Goal: Task Accomplishment & Management: Complete application form

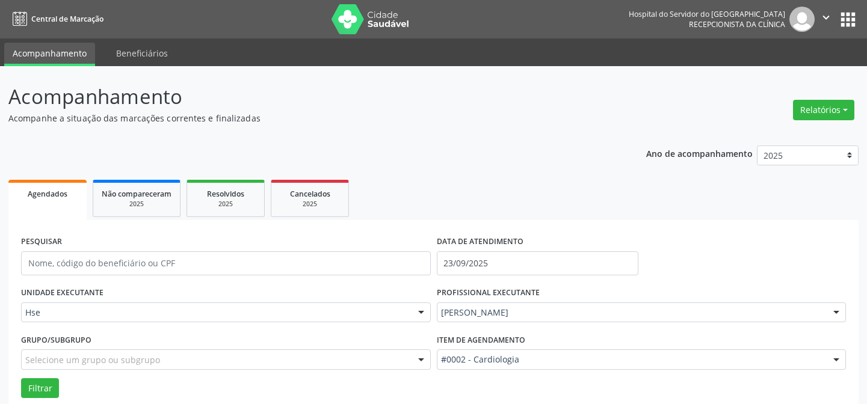
scroll to position [139, 0]
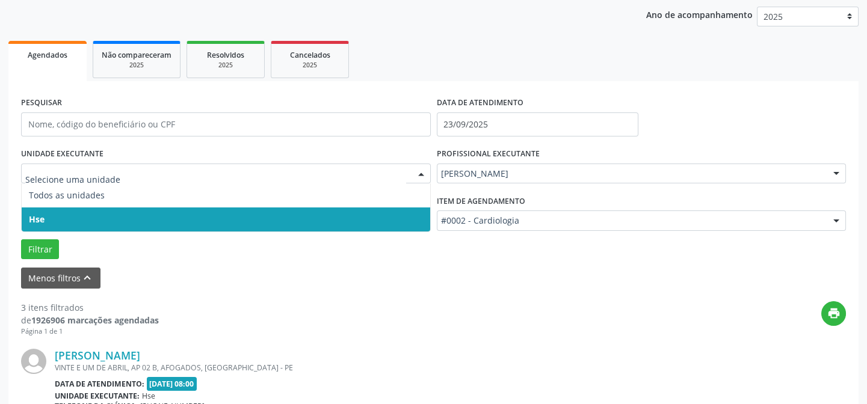
click at [54, 214] on span "Hse" at bounding box center [226, 220] width 409 height 24
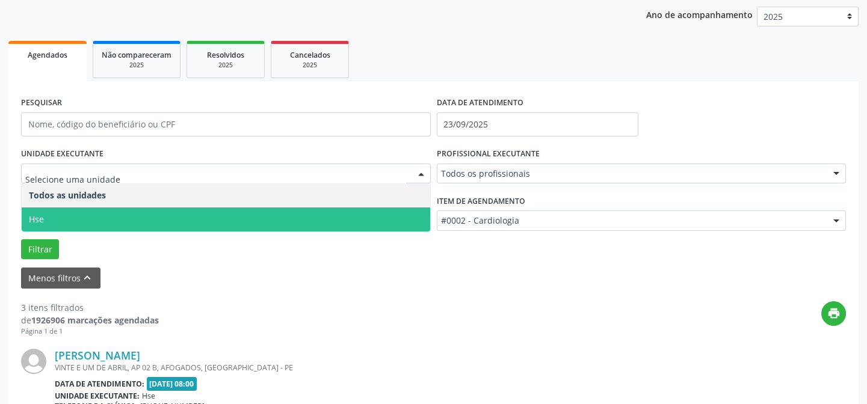
click at [65, 221] on span "Hse" at bounding box center [226, 220] width 409 height 24
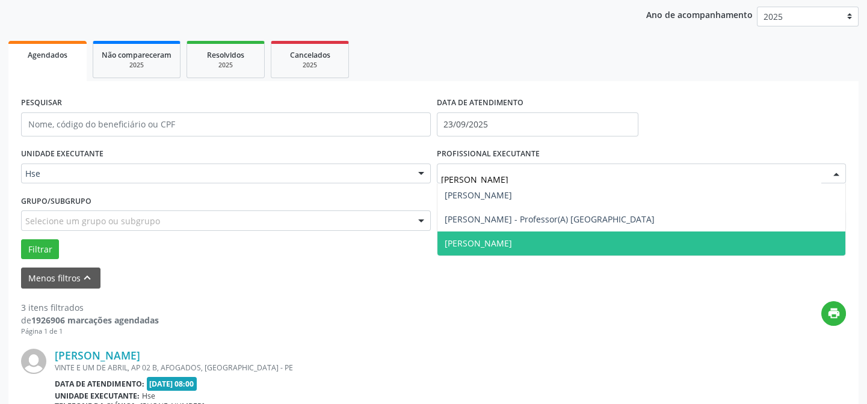
type input "[PERSON_NAME]"
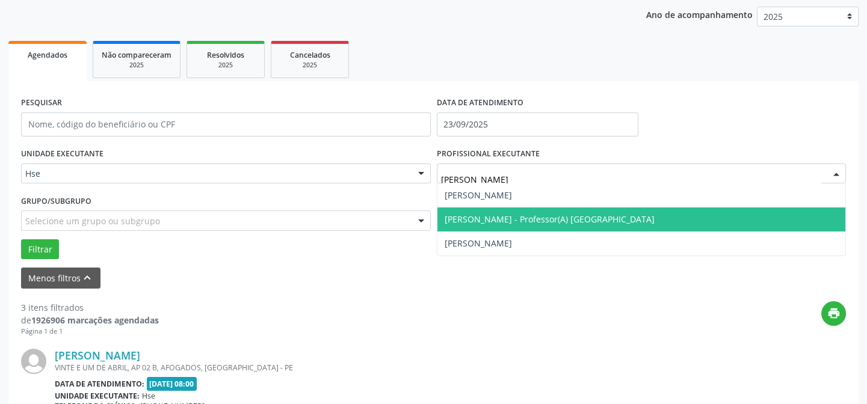
click at [495, 211] on span "[PERSON_NAME] - Professor(A) [GEOGRAPHIC_DATA]" at bounding box center [641, 220] width 409 height 24
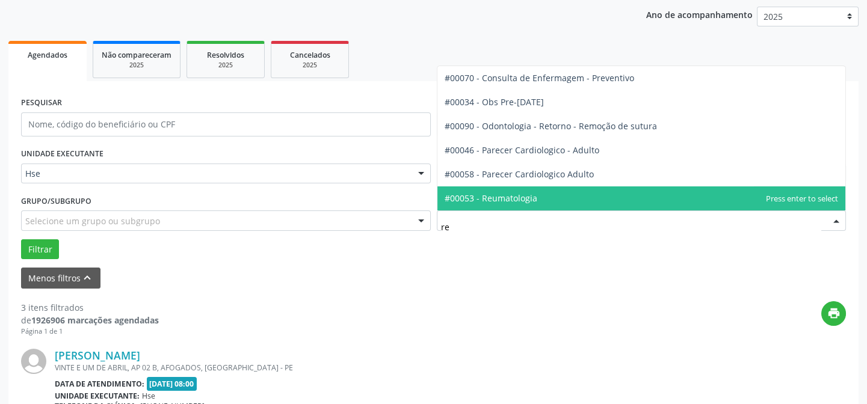
type input "reu"
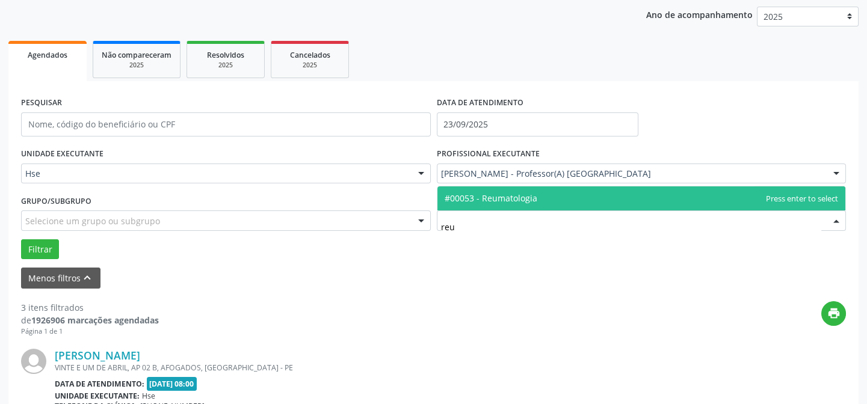
click at [495, 198] on span "#00053 - Reumatologia" at bounding box center [491, 198] width 93 height 11
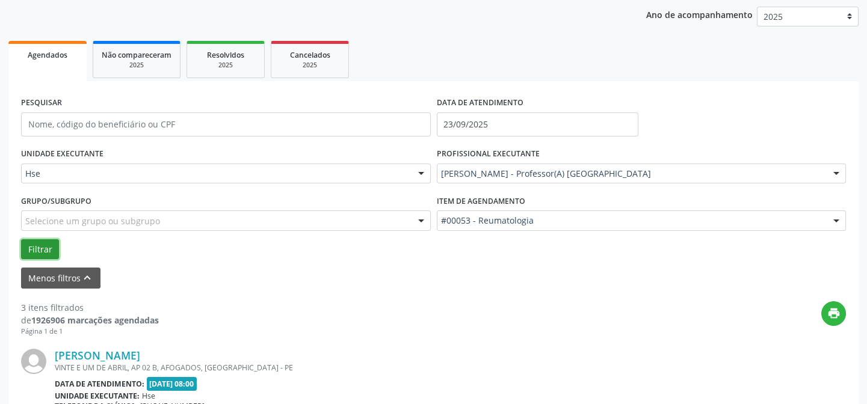
click at [34, 251] on button "Filtrar" at bounding box center [40, 249] width 38 height 20
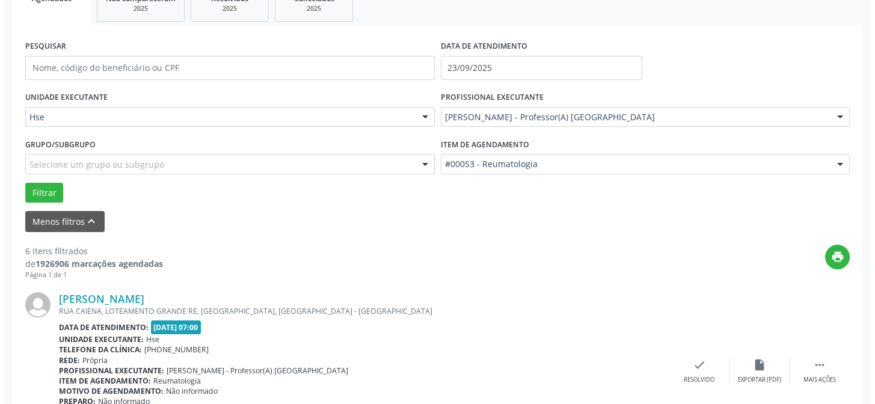
scroll to position [248, 0]
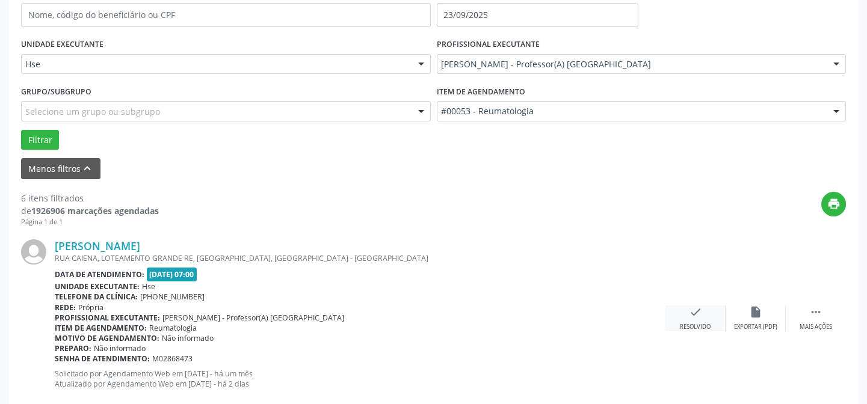
click at [692, 318] on icon "check" at bounding box center [695, 312] width 13 height 13
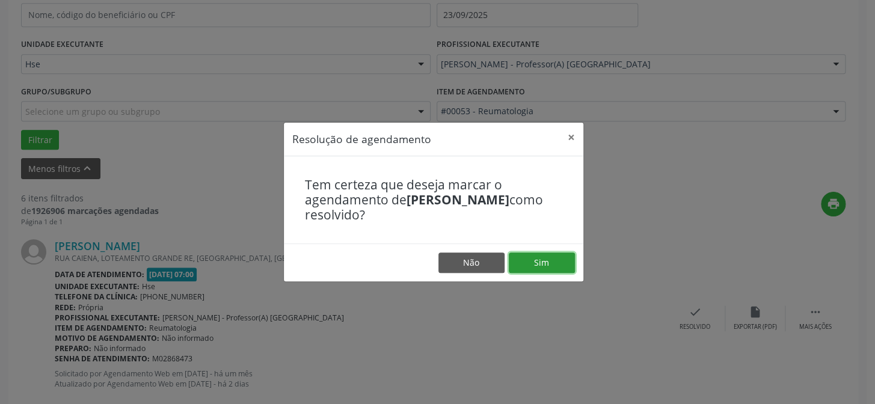
click at [549, 264] on button "Sim" at bounding box center [542, 263] width 66 height 20
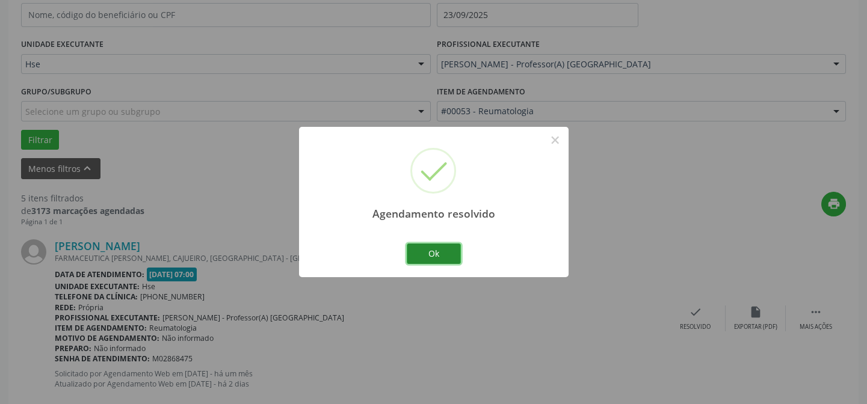
click at [416, 248] on button "Ok" at bounding box center [434, 254] width 54 height 20
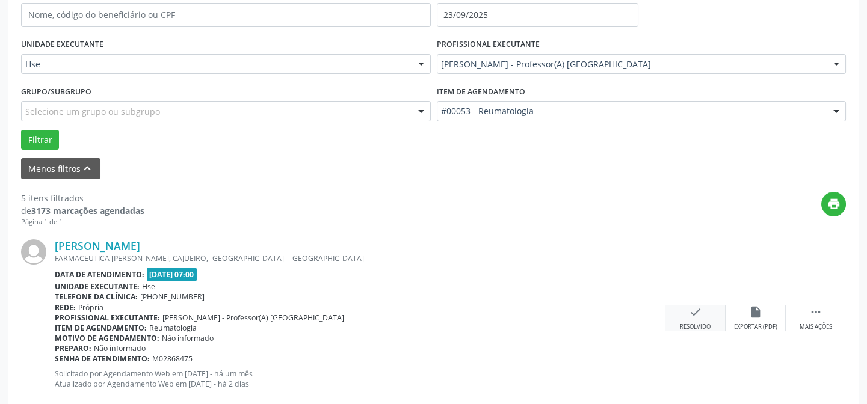
click at [694, 319] on div "check Resolvido" at bounding box center [695, 319] width 60 height 26
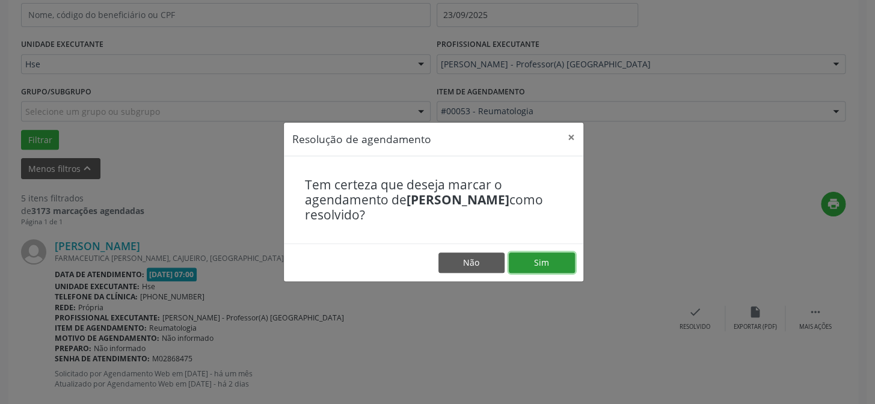
click at [546, 260] on button "Sim" at bounding box center [542, 263] width 66 height 20
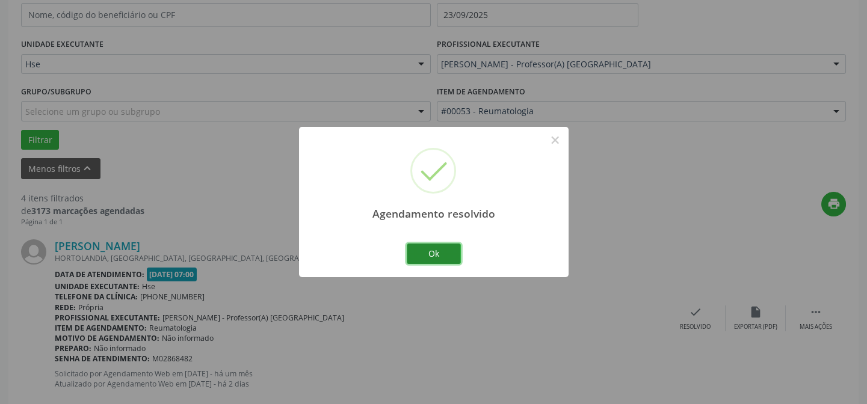
click at [436, 248] on button "Ok" at bounding box center [434, 254] width 54 height 20
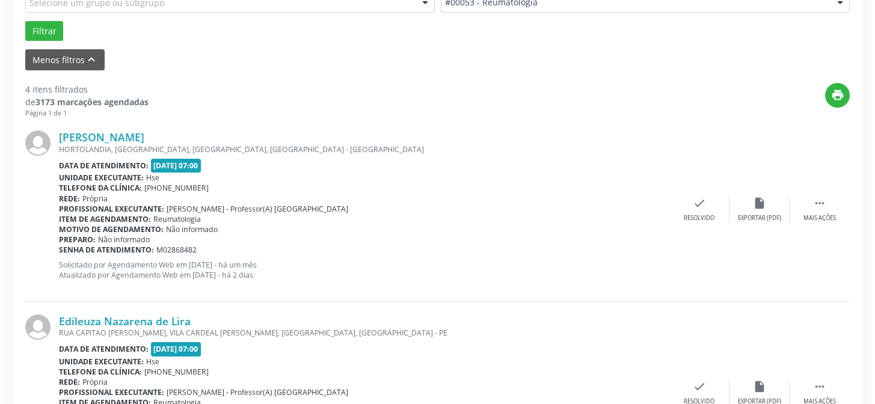
scroll to position [358, 0]
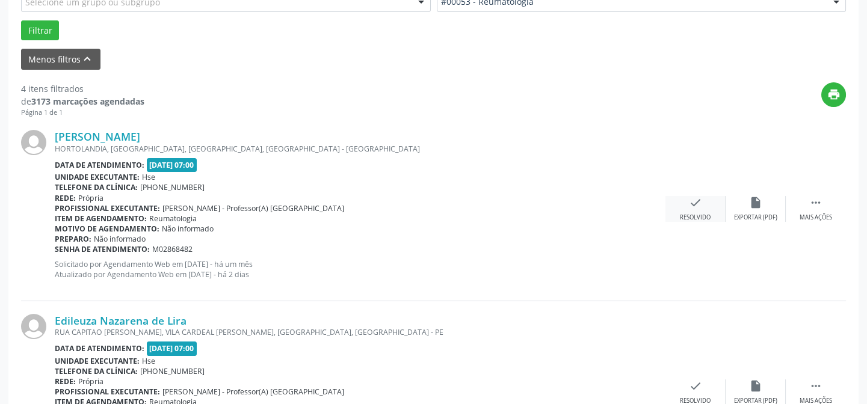
click at [689, 207] on icon "check" at bounding box center [695, 202] width 13 height 13
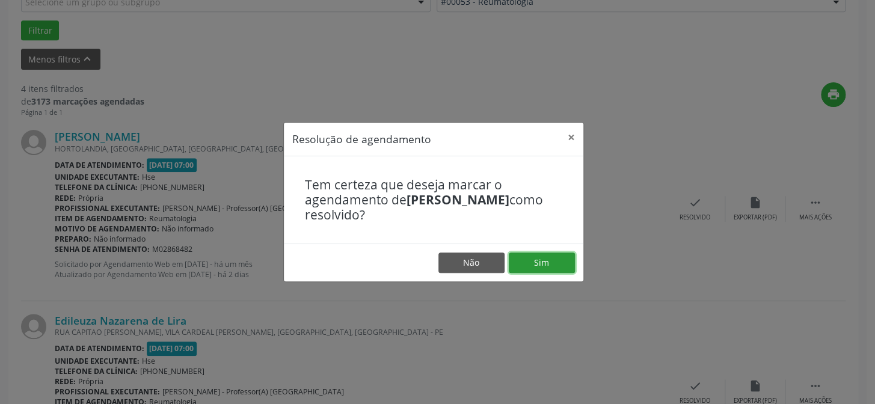
click at [529, 258] on button "Sim" at bounding box center [542, 263] width 66 height 20
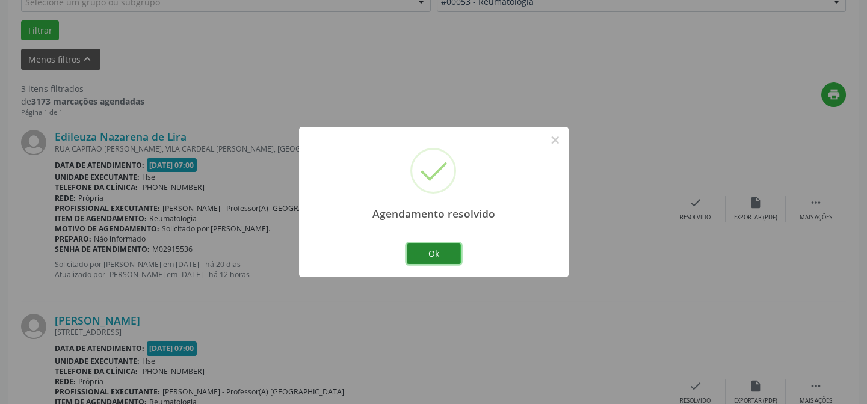
click at [445, 258] on button "Ok" at bounding box center [434, 254] width 54 height 20
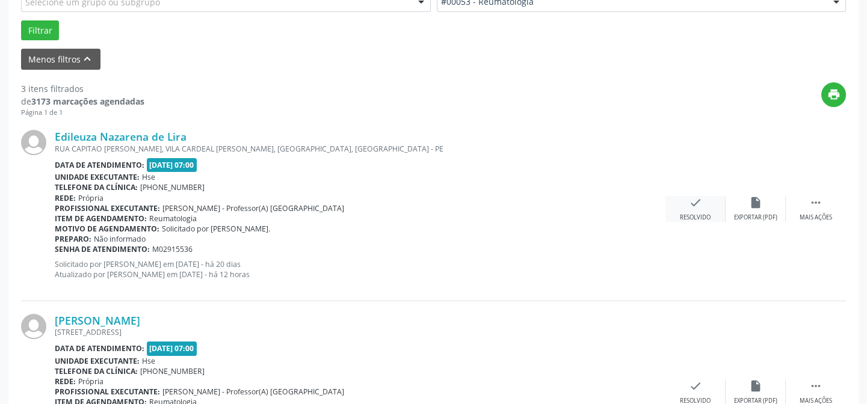
click at [697, 209] on div "check Resolvido" at bounding box center [695, 209] width 60 height 26
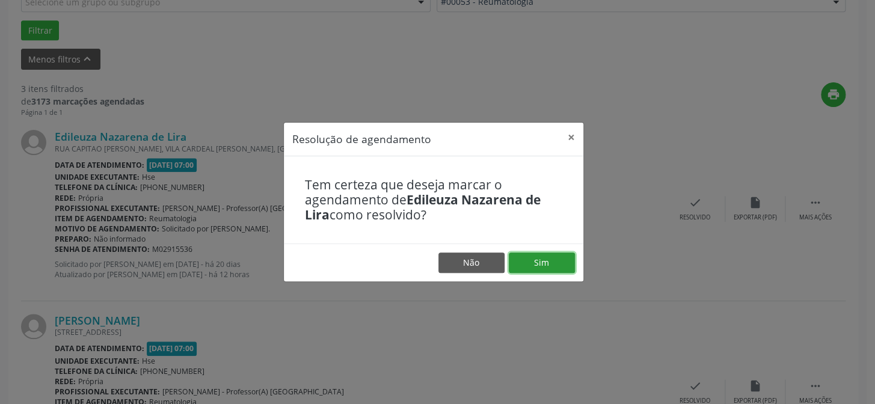
click at [532, 270] on button "Sim" at bounding box center [542, 263] width 66 height 20
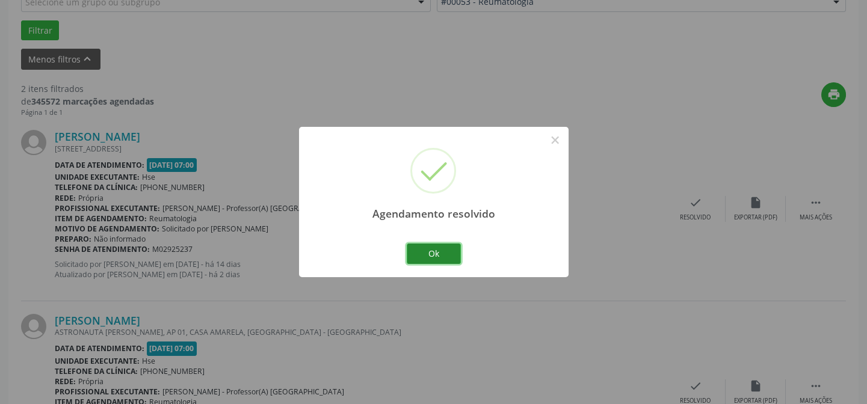
click at [446, 249] on button "Ok" at bounding box center [434, 254] width 54 height 20
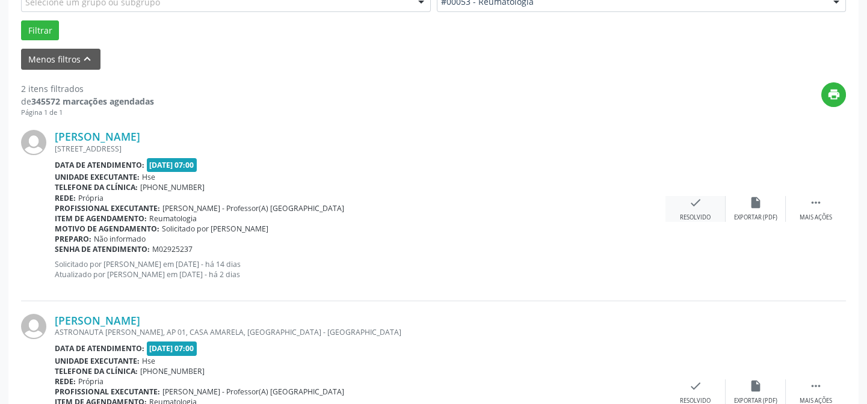
click at [700, 209] on div "check Resolvido" at bounding box center [695, 209] width 60 height 26
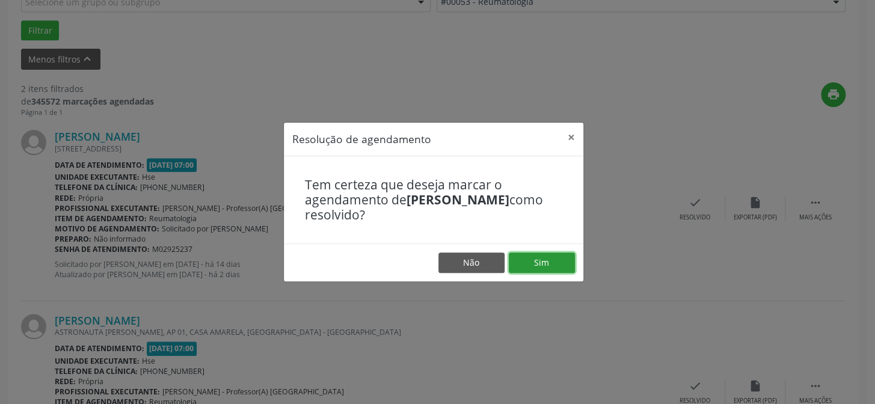
click at [553, 262] on button "Sim" at bounding box center [542, 263] width 66 height 20
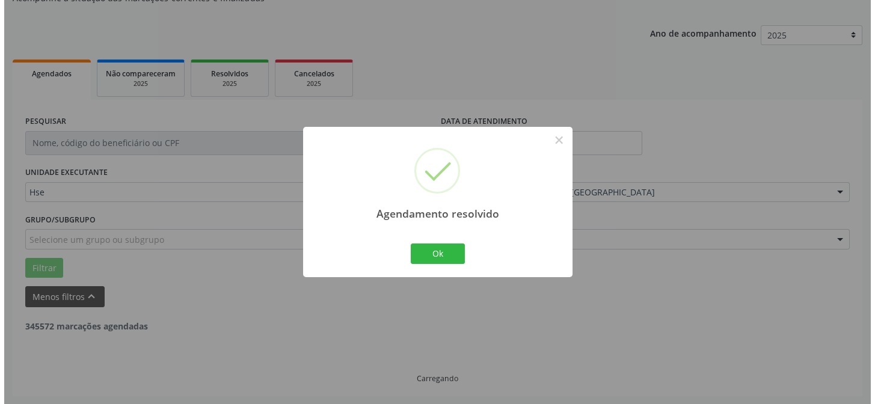
scroll to position [275, 0]
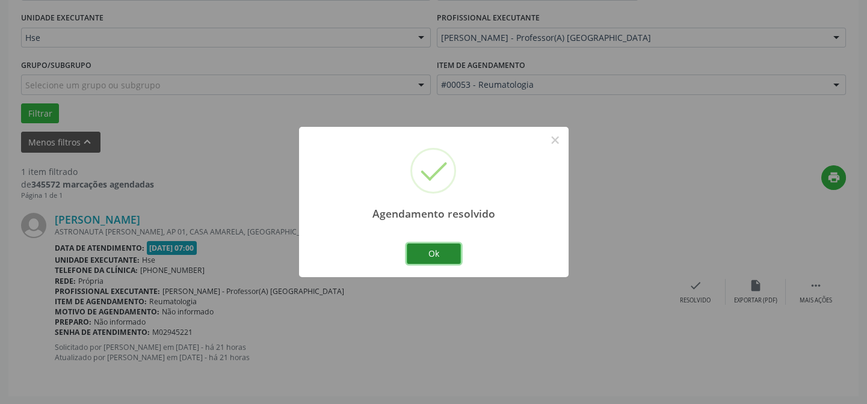
click at [437, 259] on button "Ok" at bounding box center [434, 254] width 54 height 20
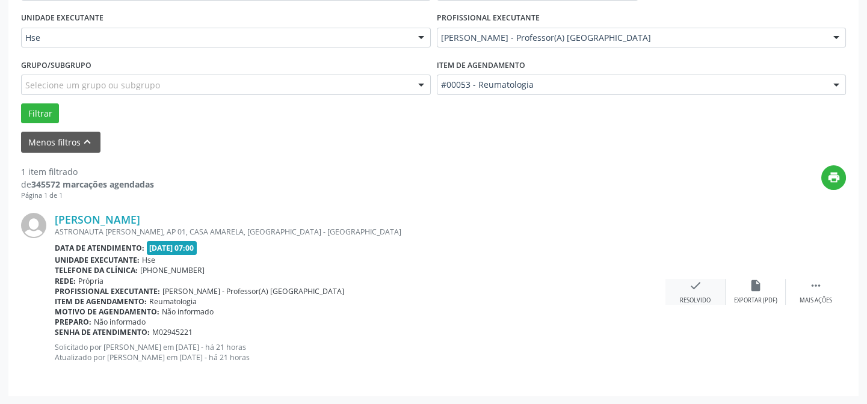
click at [698, 304] on div "Resolvido" at bounding box center [695, 301] width 31 height 8
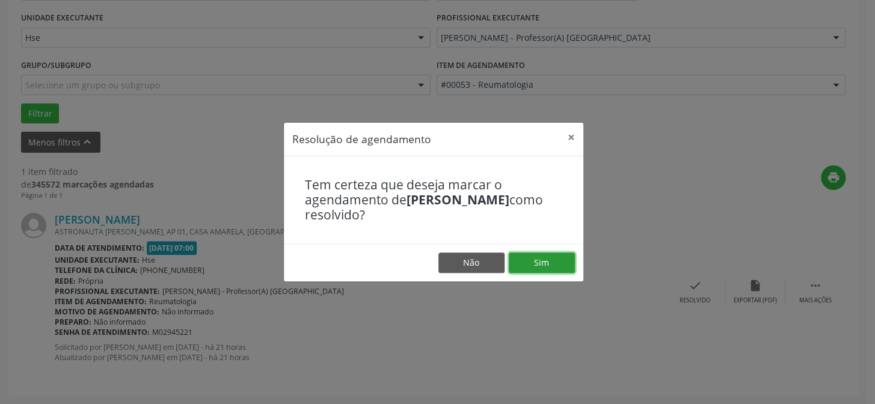
click at [546, 262] on button "Sim" at bounding box center [542, 263] width 66 height 20
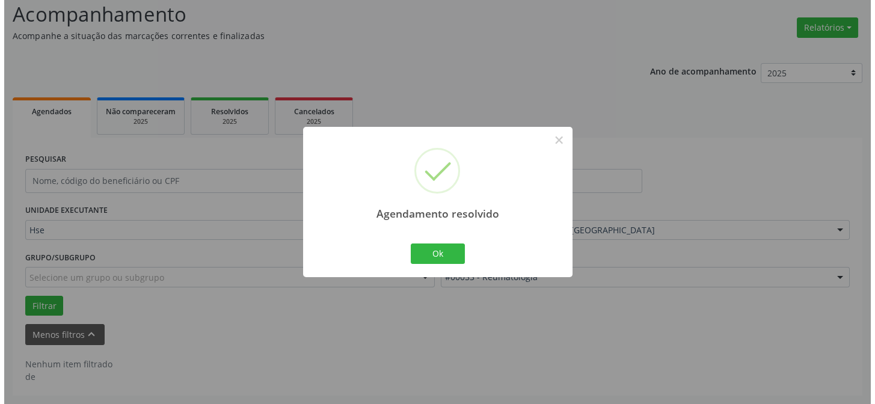
scroll to position [81, 0]
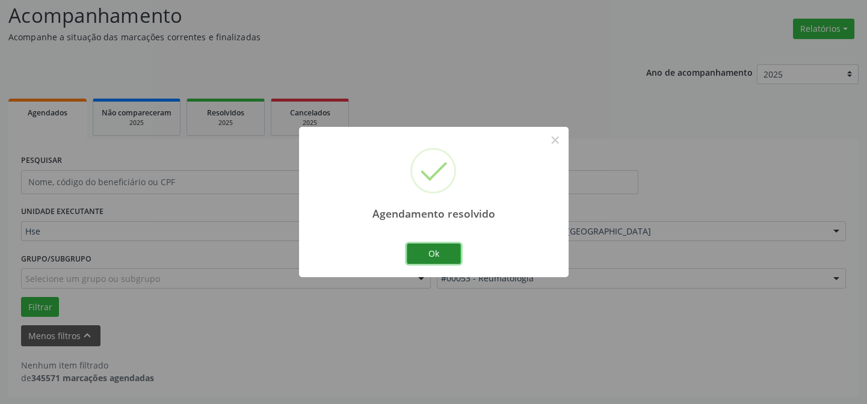
click at [433, 257] on button "Ok" at bounding box center [434, 254] width 54 height 20
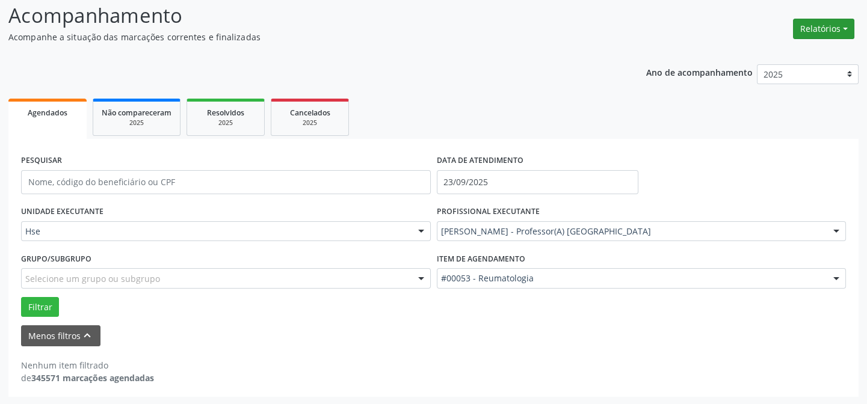
click at [810, 30] on button "Relatórios" at bounding box center [823, 29] width 61 height 20
click at [751, 54] on link "Agendamentos" at bounding box center [789, 54] width 129 height 17
select select "8"
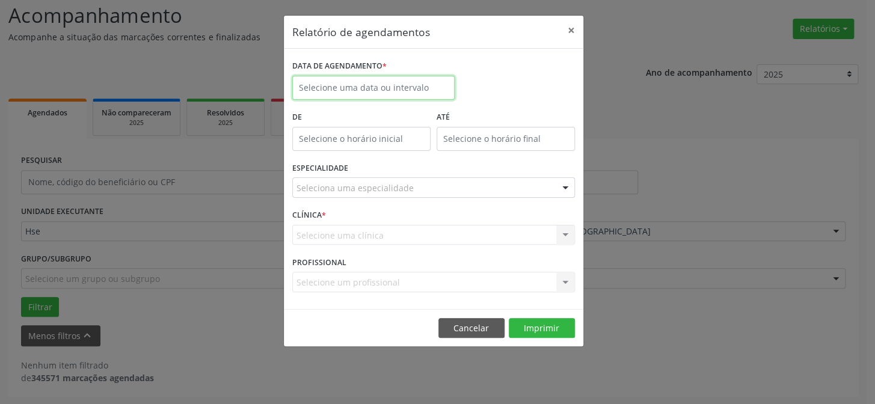
click at [369, 91] on input "text" at bounding box center [373, 88] width 162 height 24
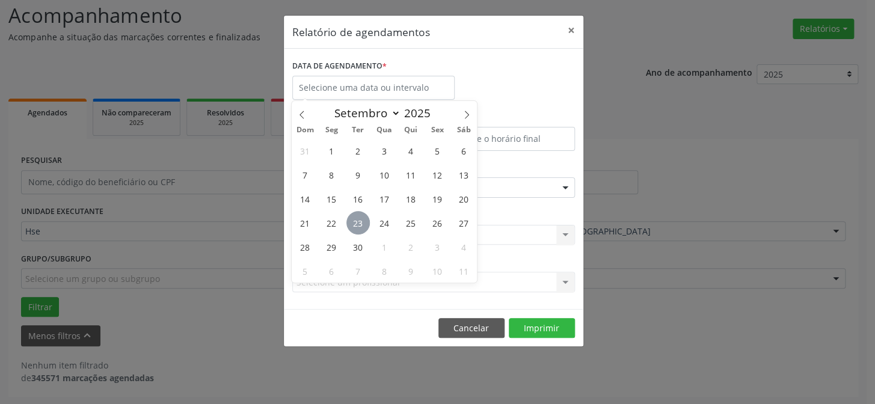
click at [359, 223] on span "23" at bounding box center [358, 222] width 23 height 23
type input "23/09/2025"
click at [357, 223] on span "23" at bounding box center [358, 222] width 23 height 23
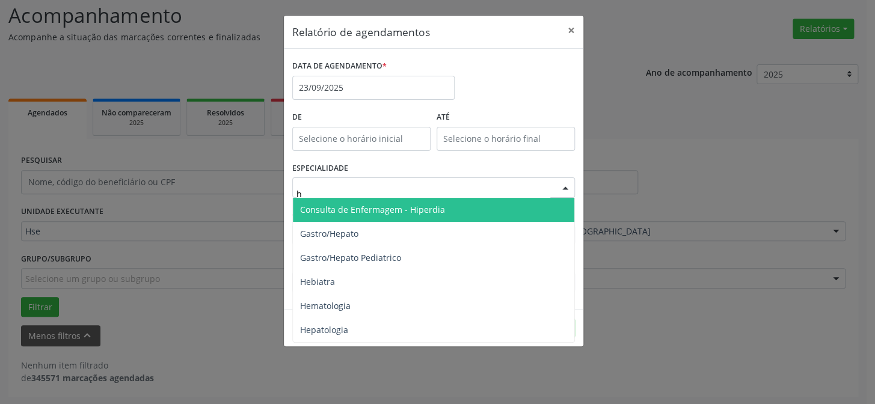
type input "he"
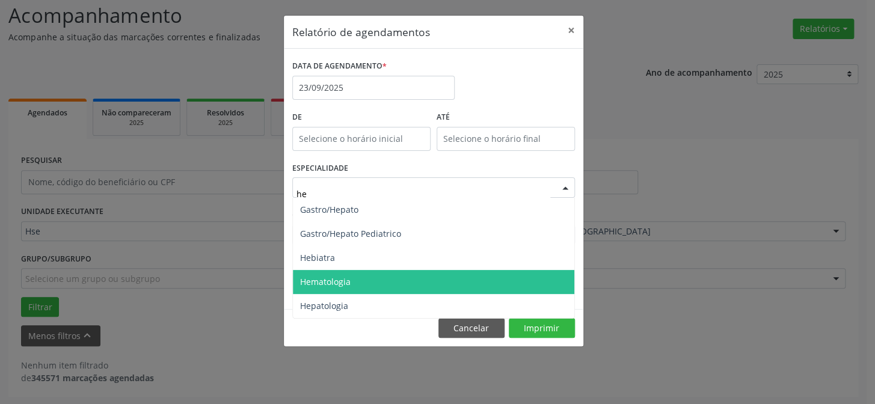
click at [351, 279] on span "Hematologia" at bounding box center [434, 282] width 282 height 24
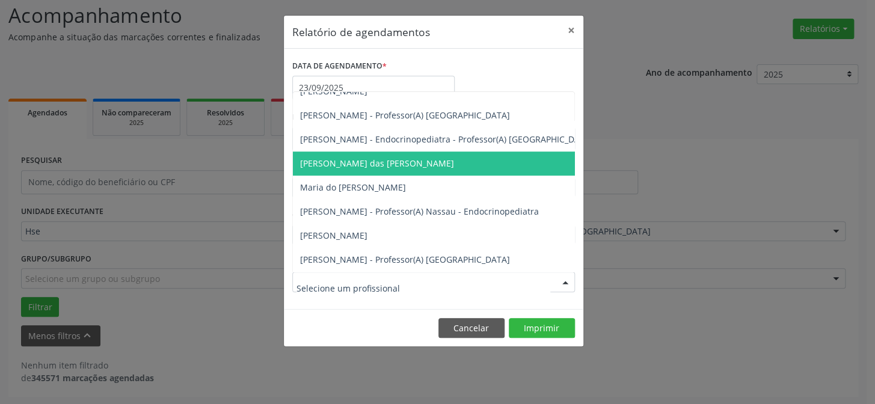
scroll to position [285, 0]
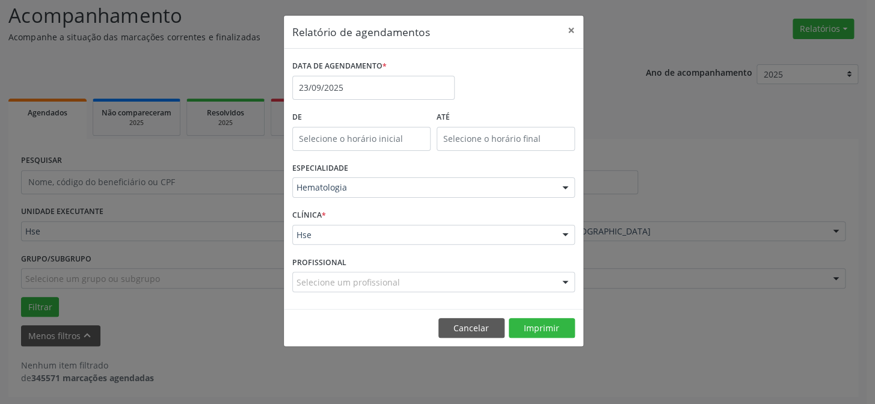
click at [700, 245] on div "Relatório de agendamentos × DATA DE AGENDAMENTO * [DATE] De ATÉ ESPECIALIDADE H…" at bounding box center [437, 202] width 875 height 404
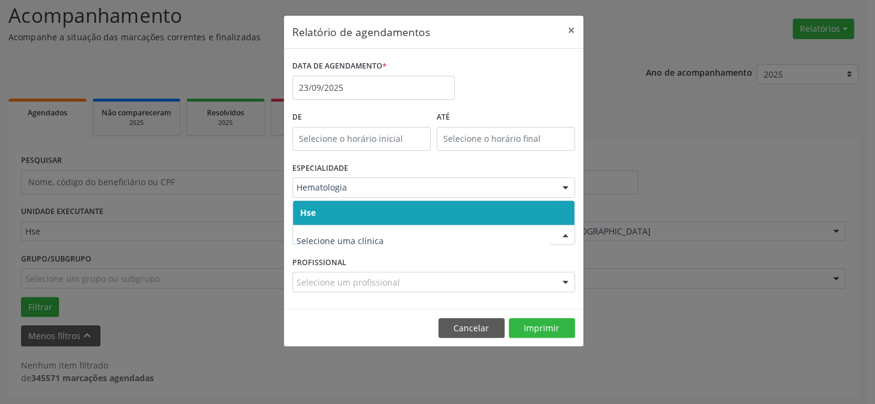
click at [385, 215] on span "Hse" at bounding box center [434, 213] width 282 height 24
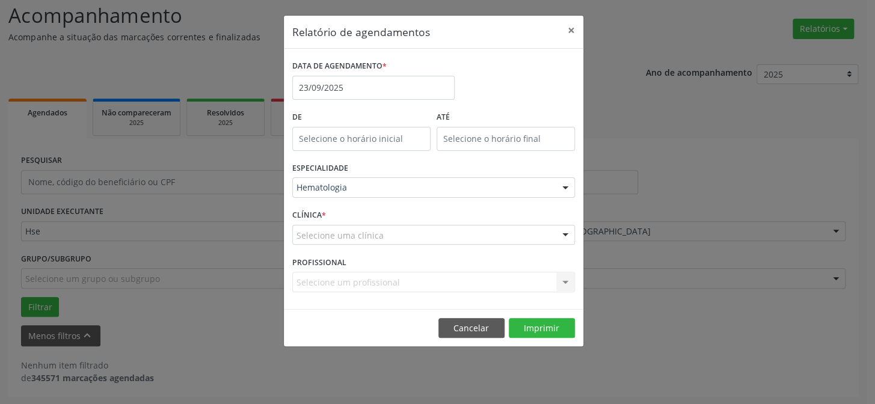
click at [381, 233] on div "Selecione uma clínica" at bounding box center [433, 235] width 283 height 20
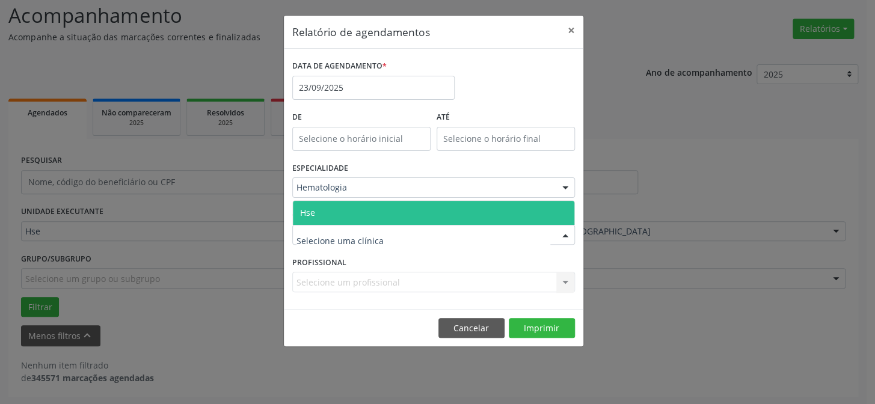
click at [384, 211] on span "Hse" at bounding box center [434, 213] width 282 height 24
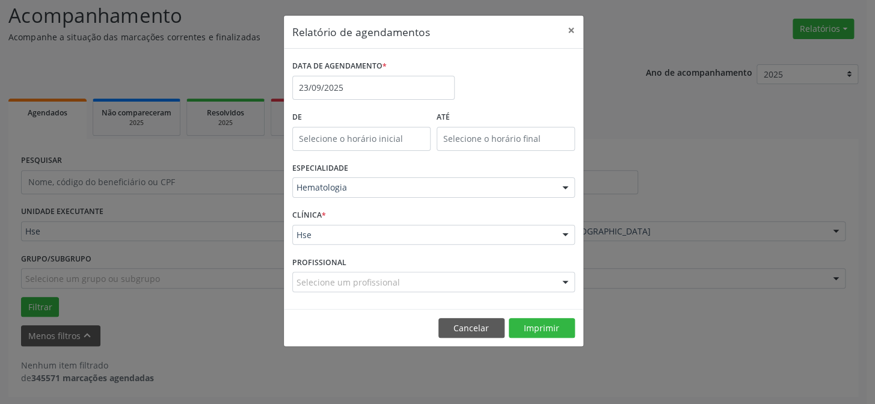
scroll to position [45, 0]
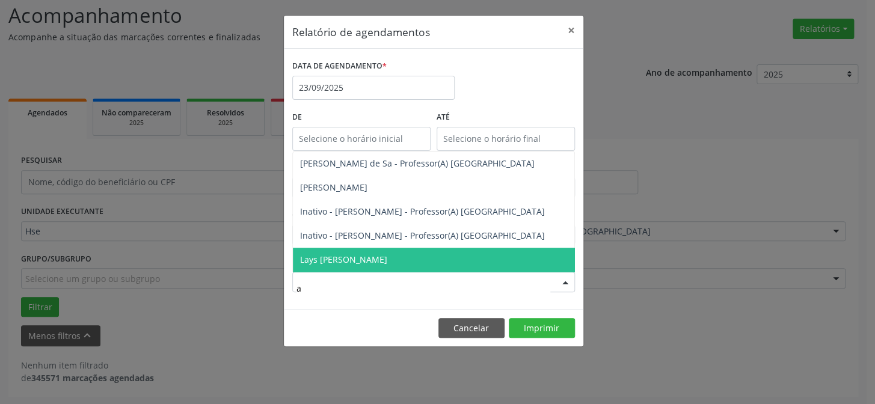
type input "al"
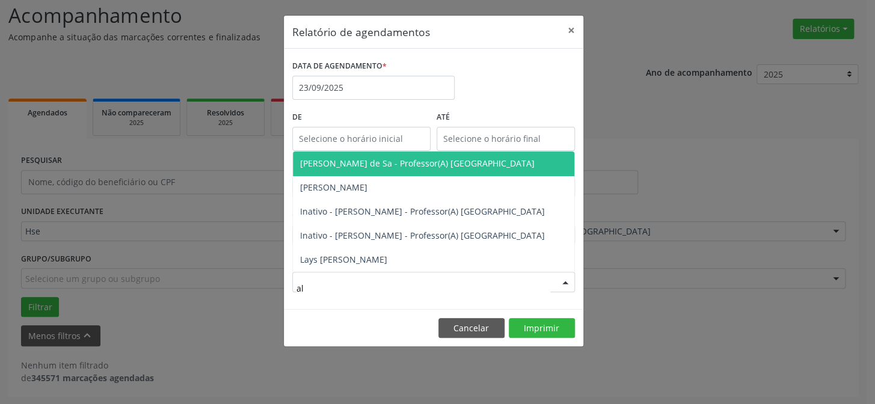
click at [414, 152] on span "[PERSON_NAME] de Sa - Professor(A) [GEOGRAPHIC_DATA]" at bounding box center [434, 164] width 282 height 24
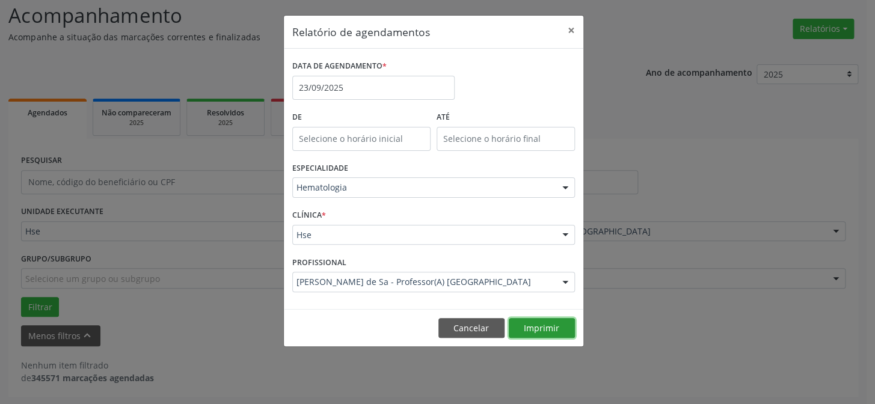
click at [535, 333] on button "Imprimir" at bounding box center [542, 328] width 66 height 20
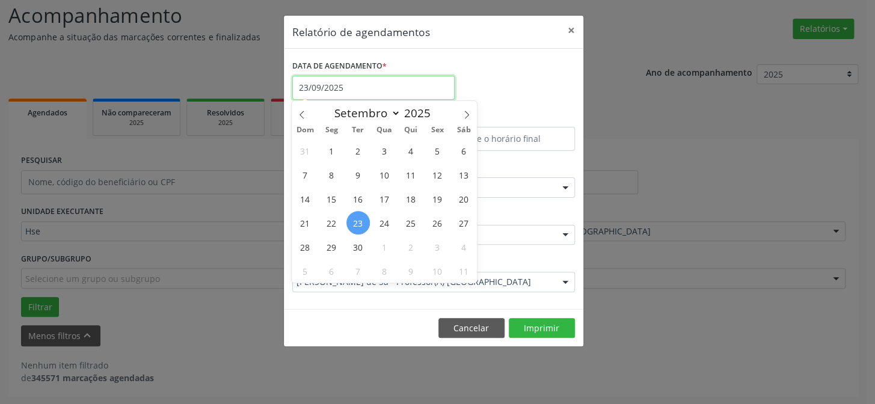
click at [318, 87] on input "23/09/2025" at bounding box center [373, 88] width 162 height 24
click at [383, 223] on span "24" at bounding box center [384, 222] width 23 height 23
type input "[DATE]"
click at [383, 224] on span "24" at bounding box center [384, 222] width 23 height 23
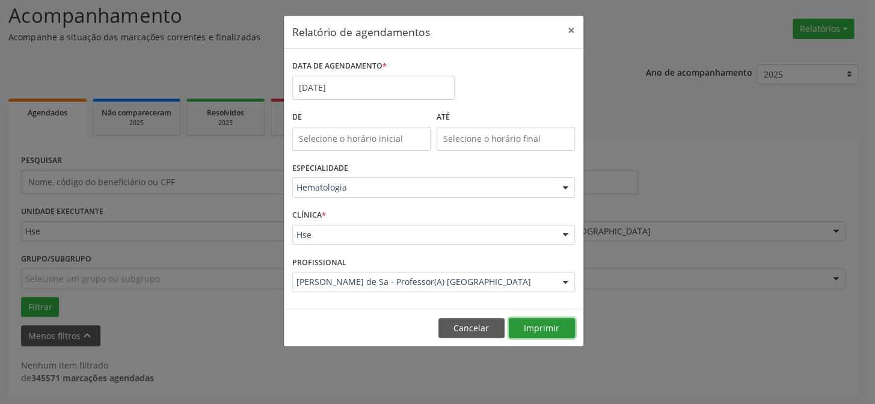
click at [538, 330] on button "Imprimir" at bounding box center [542, 328] width 66 height 20
click at [327, 88] on input "[DATE]" at bounding box center [373, 88] width 162 height 24
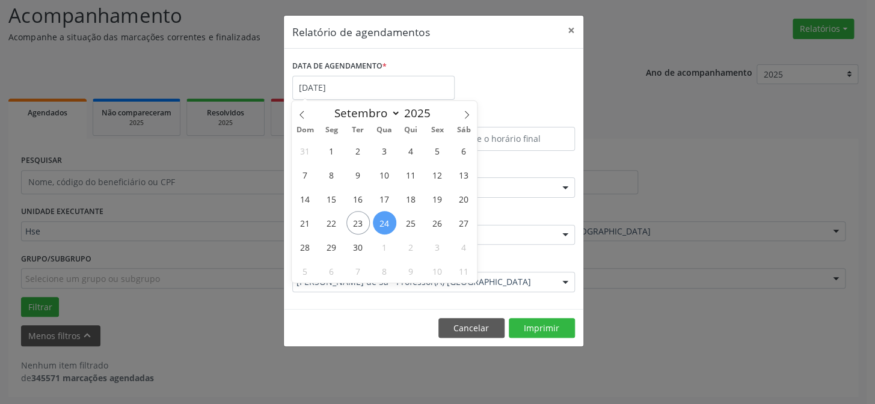
click at [389, 223] on span "24" at bounding box center [384, 222] width 23 height 23
type input "[DATE]"
click at [389, 223] on span "24" at bounding box center [384, 222] width 23 height 23
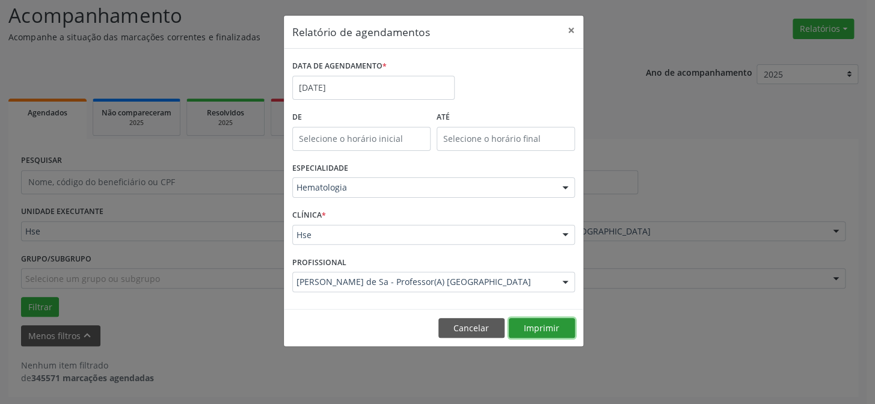
click at [540, 322] on button "Imprimir" at bounding box center [542, 328] width 66 height 20
